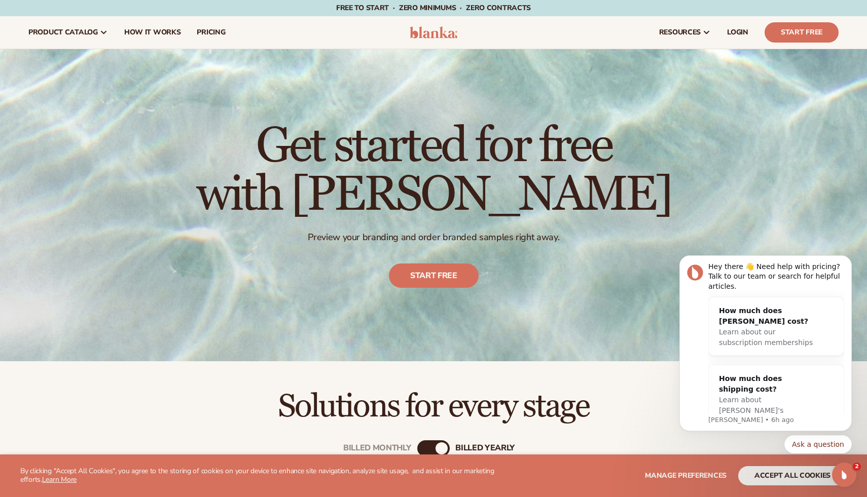
click at [431, 41] on header "Cart product catalog The Lab by Blanka" at bounding box center [433, 32] width 867 height 32
click at [430, 38] on img at bounding box center [433, 32] width 48 height 12
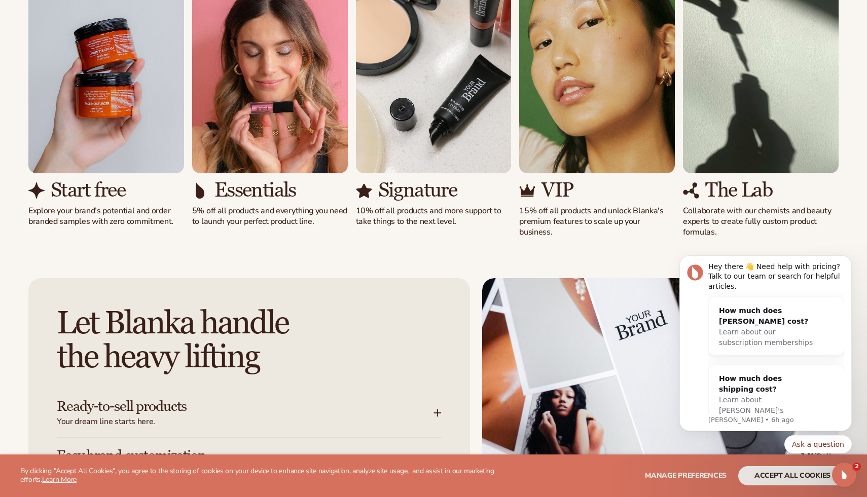
scroll to position [961, 0]
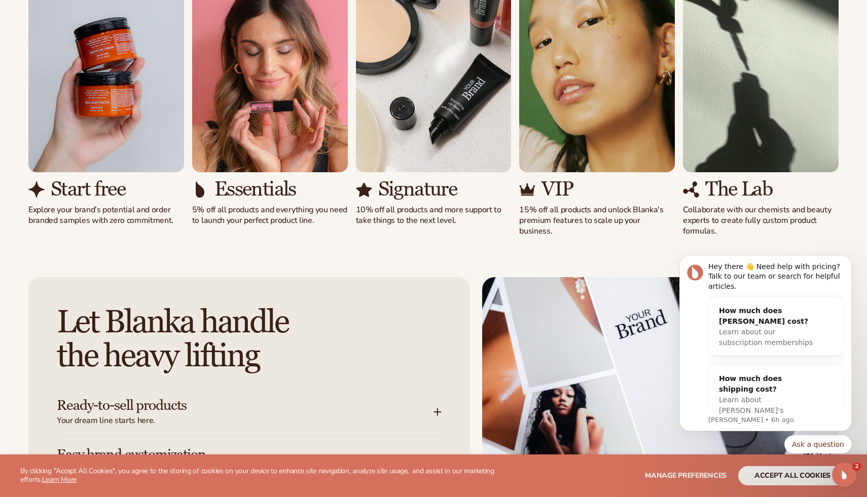
click at [347, 286] on div "Let [PERSON_NAME] handle the heavy lifting Ready-to-sell products Your dream li…" at bounding box center [248, 501] width 441 height 448
click at [554, 149] on img "4 / 5" at bounding box center [597, 73] width 156 height 199
click at [374, 140] on img "3 / 5" at bounding box center [434, 73] width 156 height 199
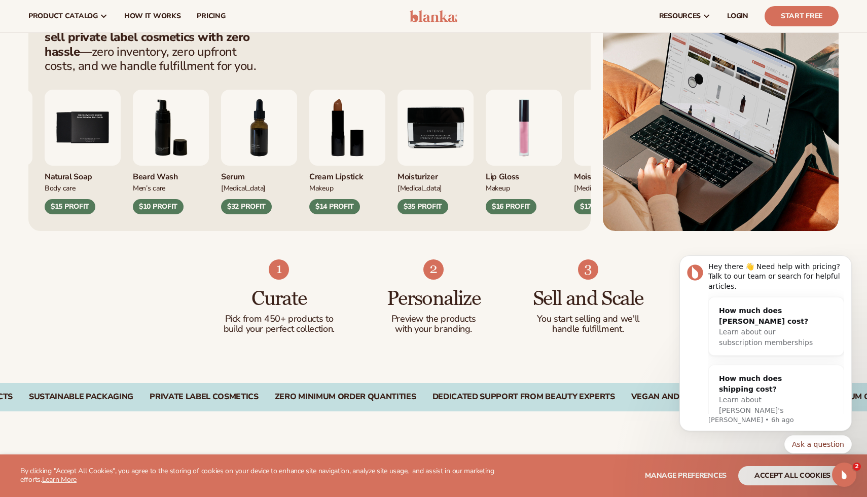
scroll to position [234, 0]
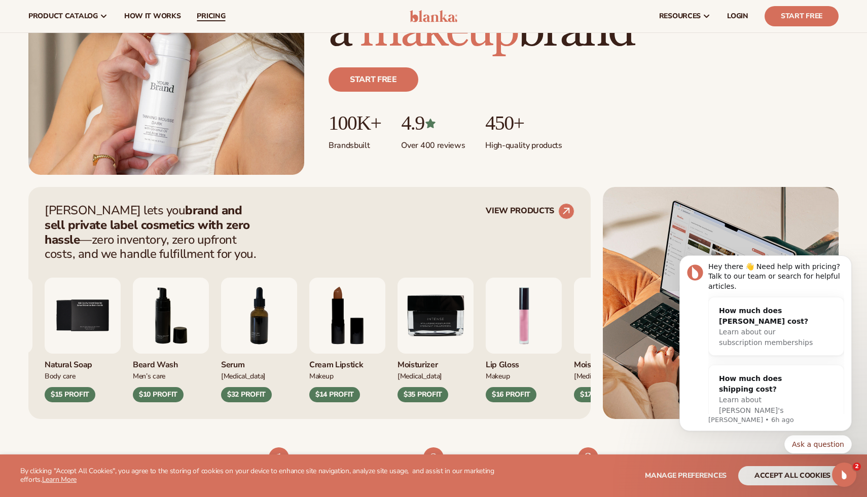
click at [218, 16] on span "pricing" at bounding box center [211, 16] width 28 height 8
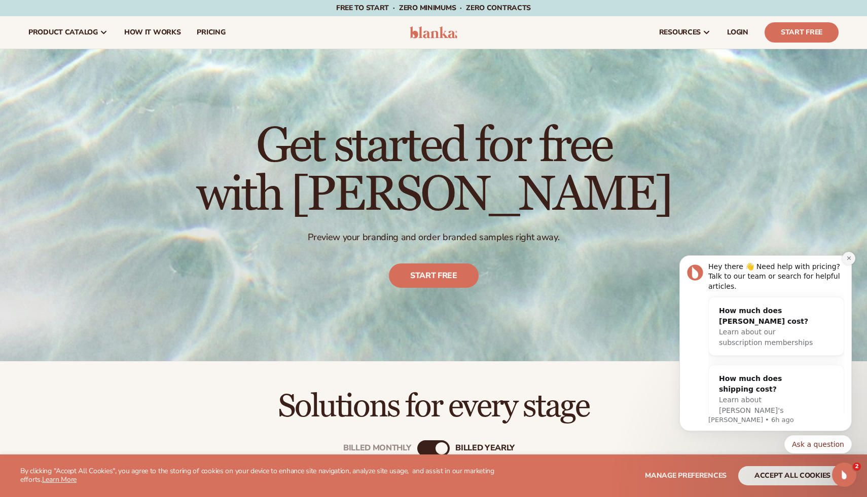
click at [847, 257] on icon "Dismiss notification" at bounding box center [848, 258] width 4 height 4
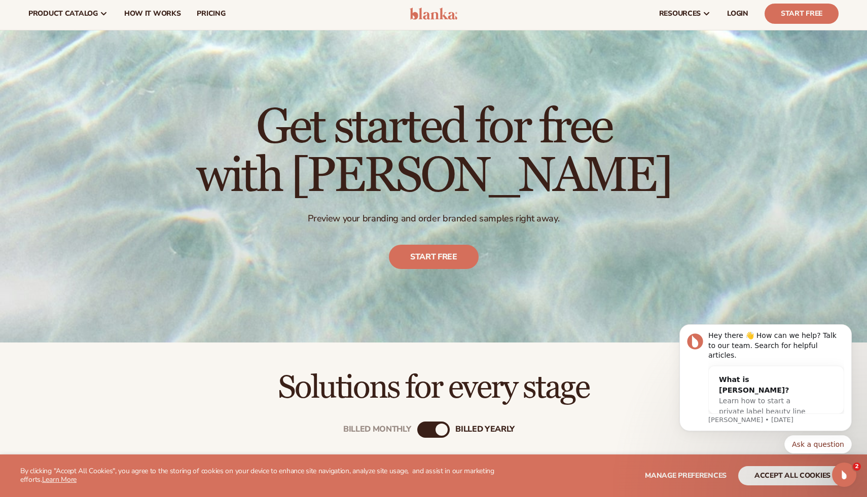
scroll to position [20, 0]
click at [425, 12] on img at bounding box center [433, 13] width 48 height 12
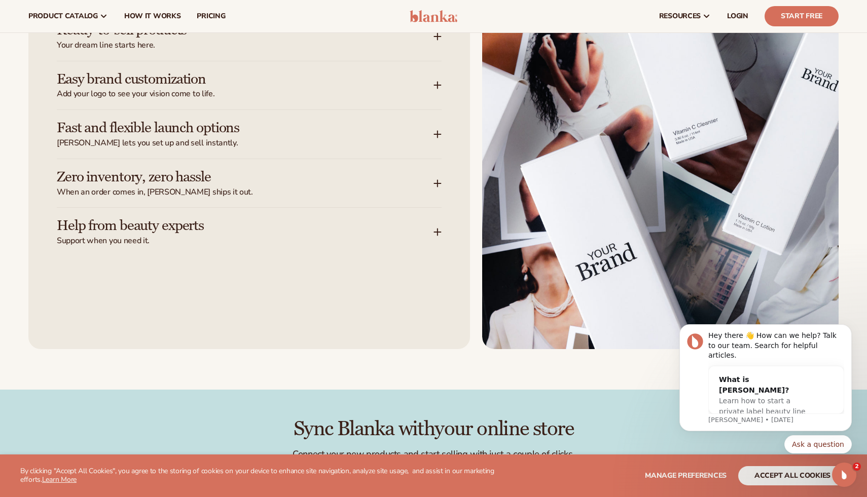
scroll to position [1111, 0]
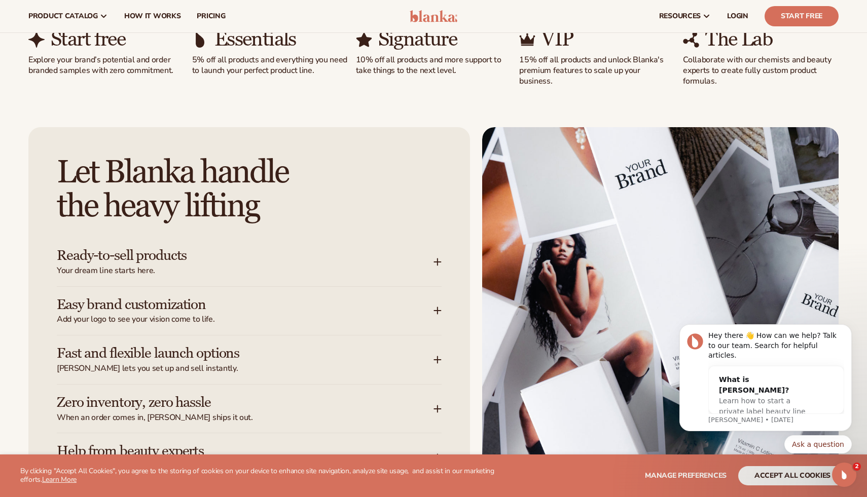
click at [403, 260] on div "Ready-to-sell products Your dream line starts here." at bounding box center [245, 262] width 376 height 28
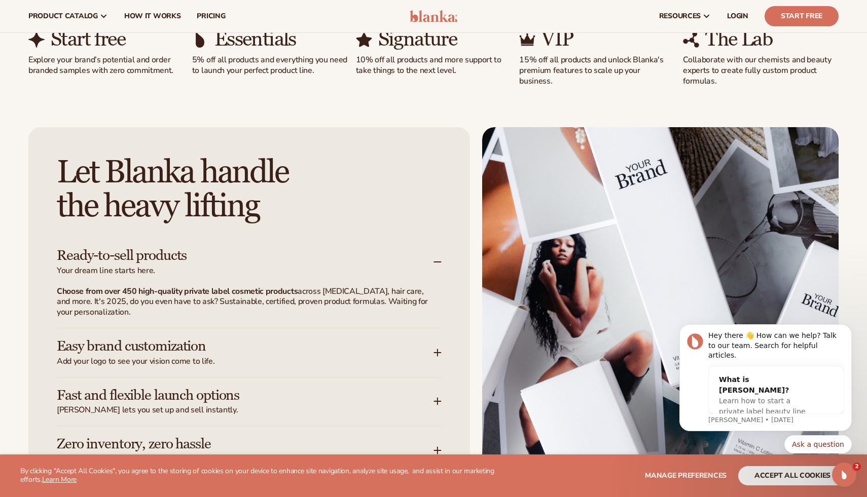
click at [371, 261] on h3 "Ready-to-sell products" at bounding box center [230, 256] width 346 height 16
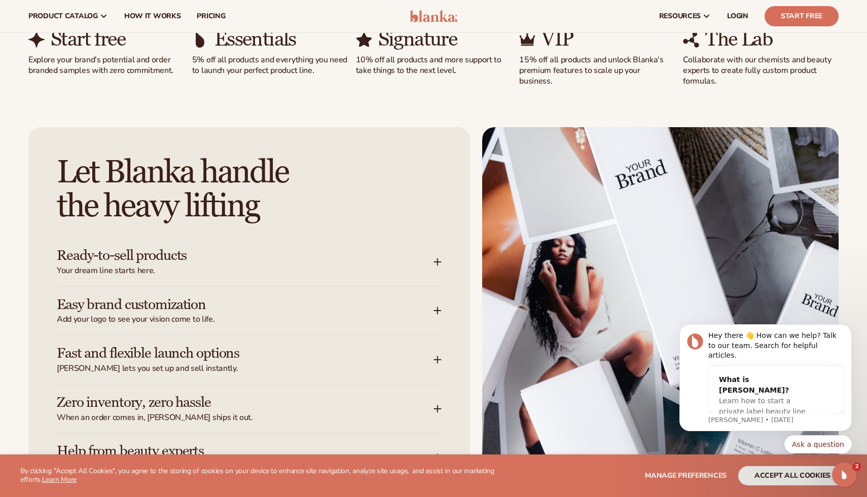
click at [326, 254] on h3 "Ready-to-sell products" at bounding box center [230, 256] width 346 height 16
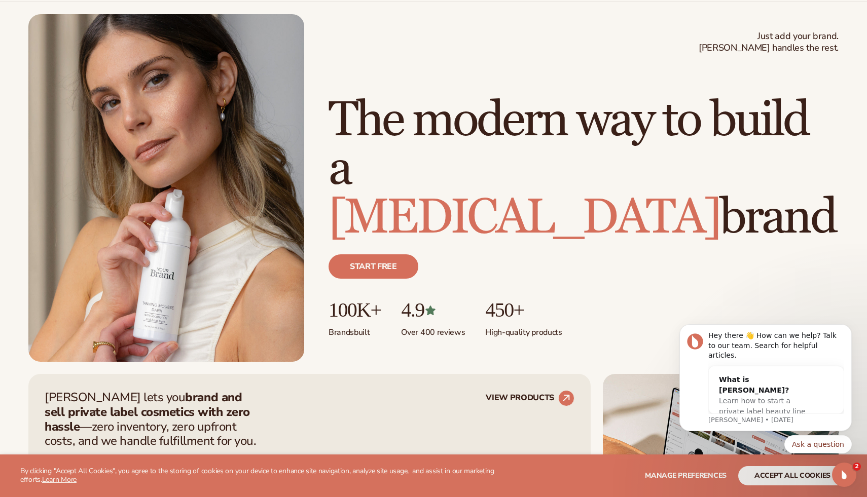
scroll to position [0, 0]
